Goal: Information Seeking & Learning: Learn about a topic

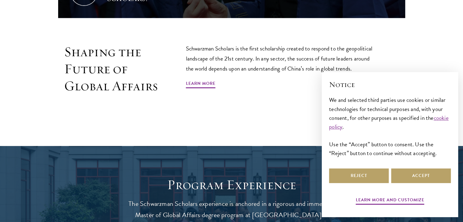
scroll to position [370, 0]
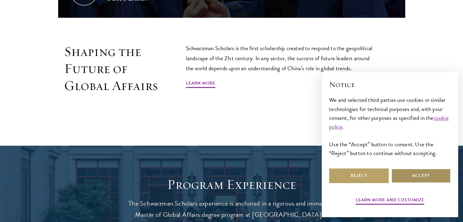
click at [407, 176] on button "Accept" at bounding box center [421, 176] width 60 height 15
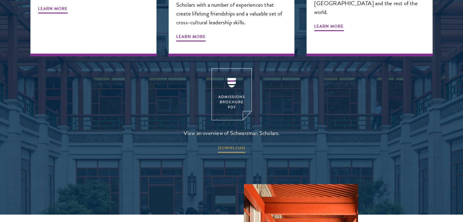
scroll to position [802, 0]
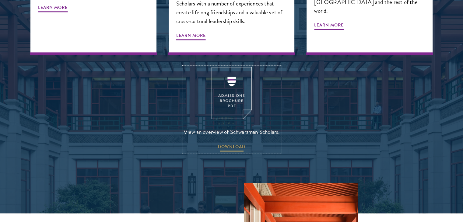
click at [239, 143] on span "DOWNLOAD" at bounding box center [231, 147] width 27 height 9
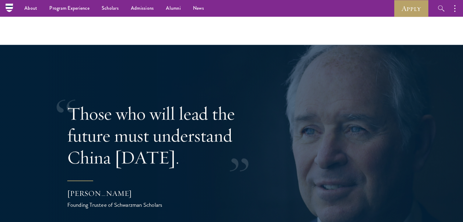
scroll to position [1145, 0]
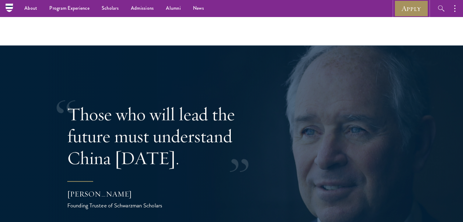
click at [408, 8] on link "Apply" at bounding box center [411, 8] width 34 height 17
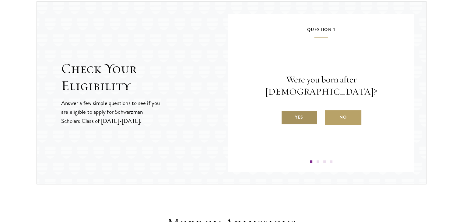
click at [300, 111] on label "Yes" at bounding box center [299, 117] width 37 height 15
click at [286, 111] on input "Yes" at bounding box center [283, 113] width 5 height 5
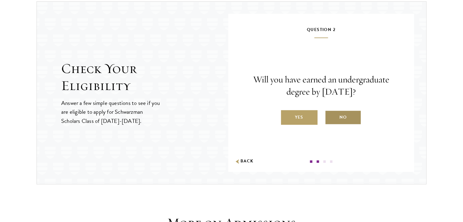
click at [337, 117] on label "No" at bounding box center [343, 117] width 37 height 15
click at [330, 116] on input "No" at bounding box center [327, 113] width 5 height 5
radio input "true"
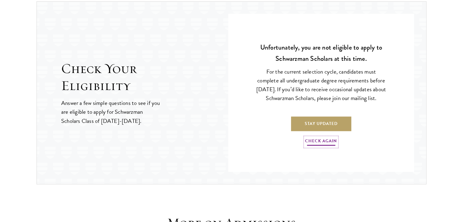
click at [322, 143] on link "Check Again" at bounding box center [321, 141] width 32 height 9
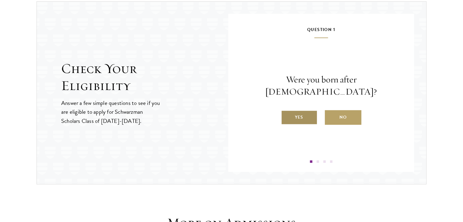
click at [307, 112] on label "Yes" at bounding box center [299, 117] width 37 height 15
click at [286, 112] on input "Yes" at bounding box center [283, 113] width 5 height 5
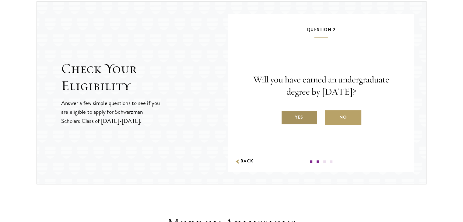
click at [302, 115] on label "Yes" at bounding box center [299, 117] width 37 height 15
click at [286, 115] on input "Yes" at bounding box center [283, 113] width 5 height 5
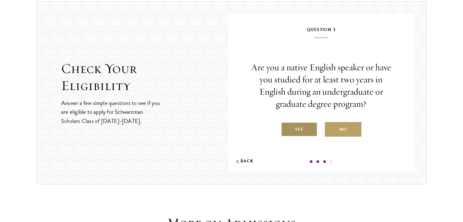
click at [300, 127] on label "Yes" at bounding box center [299, 129] width 37 height 15
click at [286, 127] on input "Yes" at bounding box center [283, 125] width 5 height 5
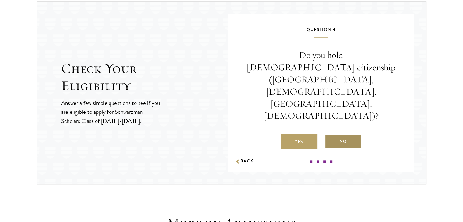
click at [349, 134] on label "No" at bounding box center [343, 141] width 37 height 15
click at [330, 135] on input "No" at bounding box center [327, 137] width 5 height 5
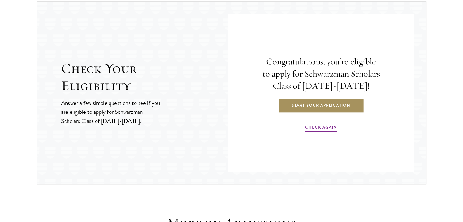
click at [338, 102] on link "Start Your Application" at bounding box center [321, 105] width 86 height 15
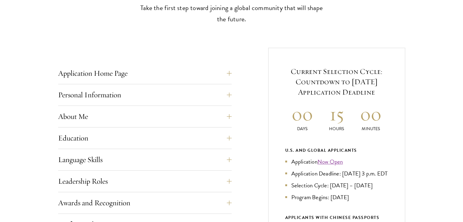
scroll to position [222, 0]
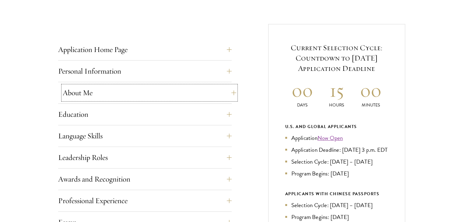
click at [126, 98] on button "About Me" at bounding box center [150, 93] width 174 height 15
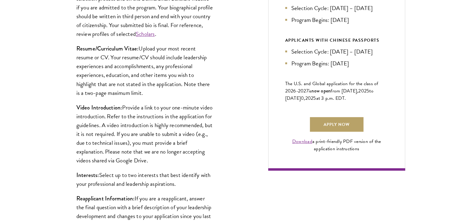
scroll to position [376, 0]
drag, startPoint x: 108, startPoint y: 115, endPoint x: 112, endPoint y: 129, distance: 15.1
drag, startPoint x: 112, startPoint y: 129, endPoint x: 119, endPoint y: 166, distance: 37.0
click at [119, 166] on div "Biographical Profile: Provide a biographical profile of up to 100 words summari…" at bounding box center [145, 96] width 174 height 295
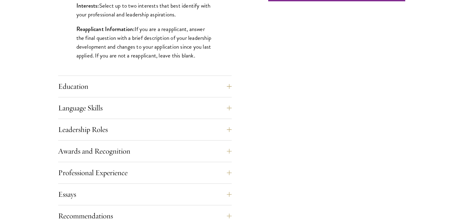
scroll to position [546, 0]
click at [103, 106] on button "Language Skills" at bounding box center [150, 107] width 174 height 15
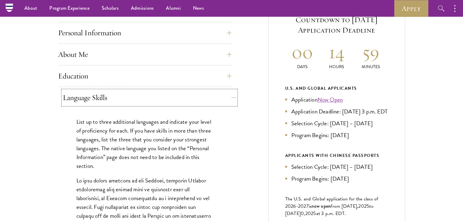
scroll to position [261, 0]
click at [97, 96] on button "Language Skills" at bounding box center [150, 97] width 174 height 15
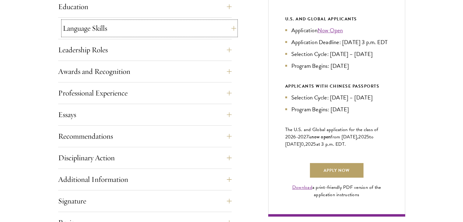
scroll to position [330, 0]
click at [104, 116] on button "Essays" at bounding box center [150, 114] width 174 height 15
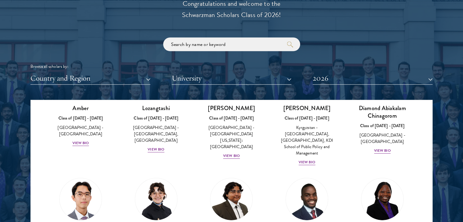
scroll to position [38, 0]
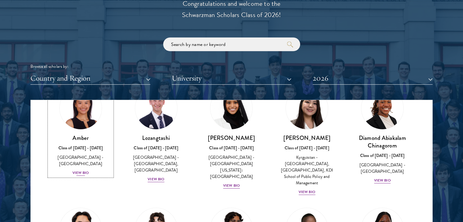
click at [82, 170] on div "View Bio" at bounding box center [80, 173] width 17 height 6
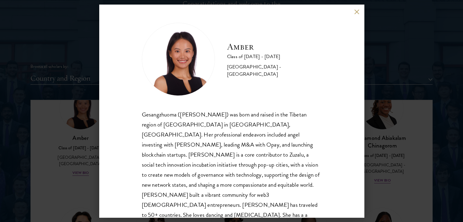
scroll to position [21, 0]
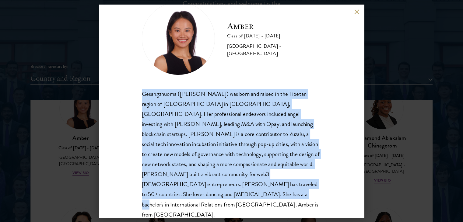
drag, startPoint x: 182, startPoint y: 193, endPoint x: 140, endPoint y: 90, distance: 111.1
click at [140, 90] on div "Amber Class of [DATE] - [DATE] [GEOGRAPHIC_DATA] - [GEOGRAPHIC_DATA] Gesangzhuo…" at bounding box center [231, 111] width 265 height 213
copy div "Gesangzhuoma ([PERSON_NAME]) was born and raised in the Tibetan region of [GEOG…"
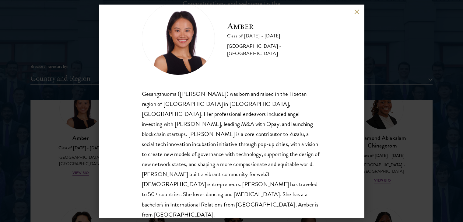
click at [393, 197] on div "Amber Class of [DATE] - [DATE] [GEOGRAPHIC_DATA] - [GEOGRAPHIC_DATA] Gesangzhuo…" at bounding box center [231, 111] width 463 height 222
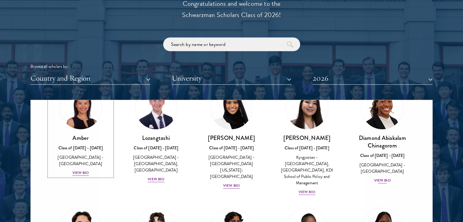
scroll to position [24, 0]
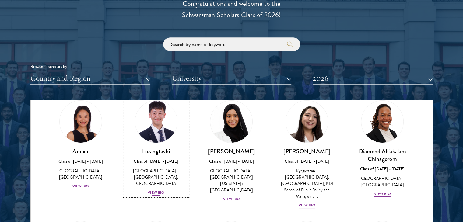
click at [154, 193] on div "View Bio" at bounding box center [156, 193] width 17 height 6
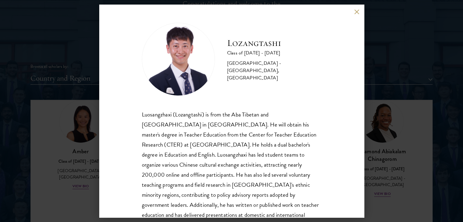
scroll to position [31, 0]
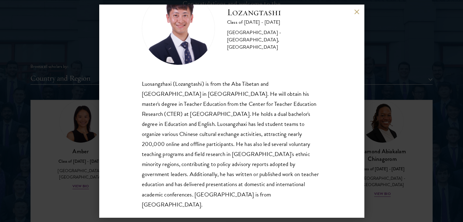
click at [77, 170] on div "Lozangtashi Class of 2025 - 2026 China - South-Central Minzu University, Beijin…" at bounding box center [231, 111] width 463 height 222
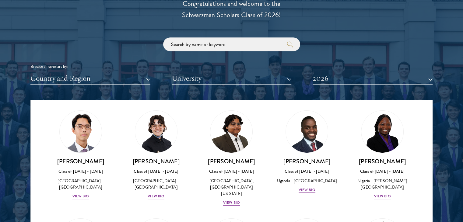
scroll to position [136, 0]
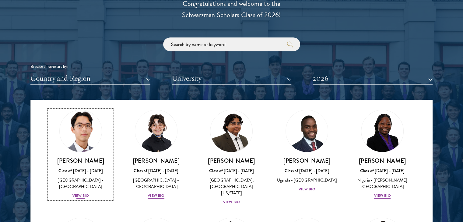
click at [77, 193] on div "View Bio" at bounding box center [80, 196] width 17 height 6
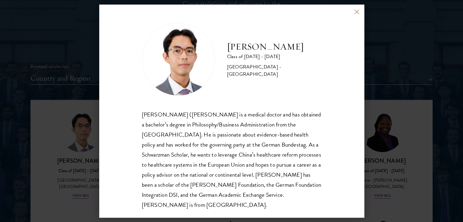
scroll to position [11, 0]
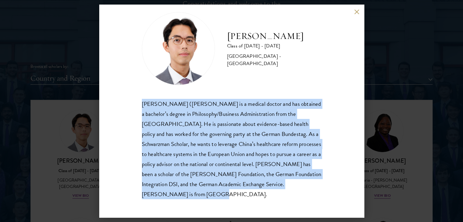
drag, startPoint x: 271, startPoint y: 198, endPoint x: 121, endPoint y: 108, distance: 175.0
click at [121, 108] on div "Jason Adelhoefer Class of 2025 - 2026 Germany - Berlin Humboldt University Sieg…" at bounding box center [231, 111] width 265 height 213
copy div "Siegfried (Jason) Adelhoefer is a medical doctor and has obtained a bachelor’s …"
click at [269, 143] on div "Siegfried (Jason) Adelhoefer is a medical doctor and has obtained a bachelor’s …" at bounding box center [232, 149] width 180 height 100
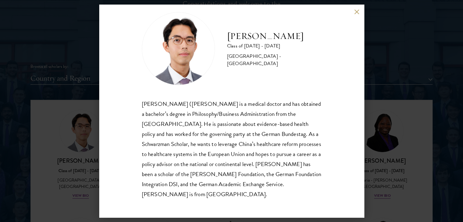
click at [424, 68] on div "Jason Adelhoefer Class of 2025 - 2026 Germany - Berlin Humboldt University Sieg…" at bounding box center [231, 111] width 463 height 222
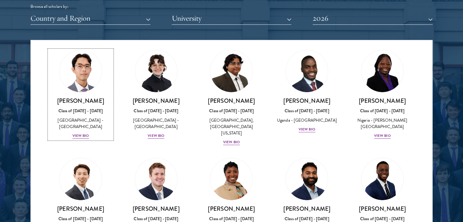
scroll to position [46, 0]
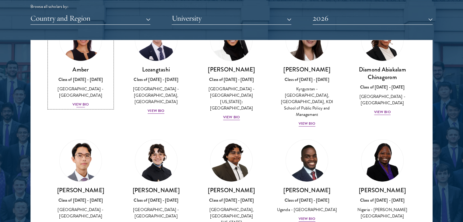
click at [78, 102] on div "View Bio" at bounding box center [80, 105] width 17 height 6
